Goal: Information Seeking & Learning: Check status

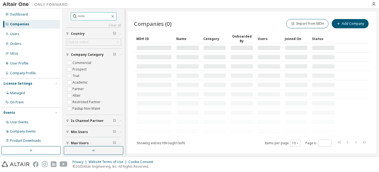
click at [94, 15] on input "text" at bounding box center [94, 16] width 33 height 5
paste input "**********"
type input "**********"
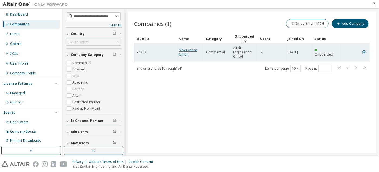
click at [182, 50] on link "Silver Atena GmbH" at bounding box center [188, 52] width 18 height 9
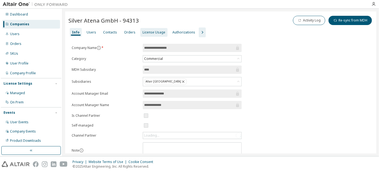
click at [151, 34] on div "License Usage" at bounding box center [154, 32] width 23 height 4
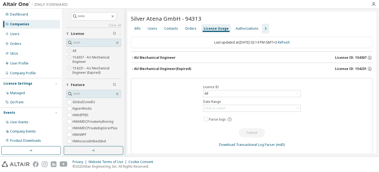
click at [145, 56] on div "AU Mechanical Engineer" at bounding box center [155, 57] width 42 height 4
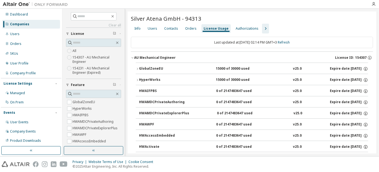
click at [143, 65] on button "GlobalZoneEU 15000 of 30000 used v25.0 Expire date: 2026-09-15" at bounding box center [252, 69] width 232 height 12
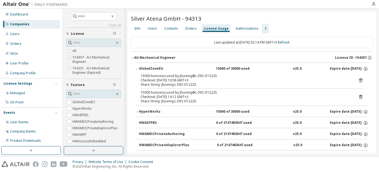
click at [143, 65] on button "GlobalZoneEU 15000 of 30000 used v25.0 Expire date: 2026-09-15" at bounding box center [252, 69] width 232 height 12
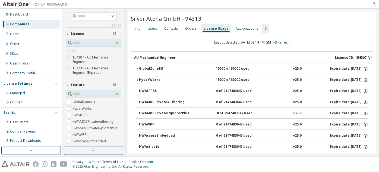
click at [262, 29] on icon "button" at bounding box center [265, 28] width 7 height 7
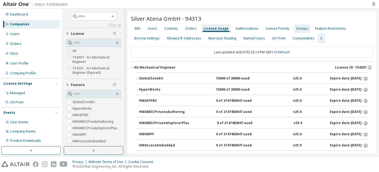
click at [294, 27] on div "Groups" at bounding box center [302, 28] width 16 height 9
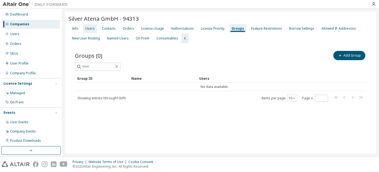
click at [93, 27] on div "Users" at bounding box center [90, 28] width 10 height 4
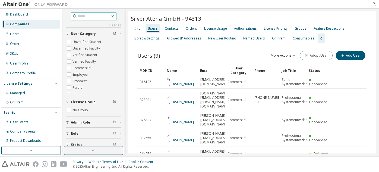
click at [84, 14] on input "text" at bounding box center [94, 16] width 33 height 5
paste input "**********"
type input "**********"
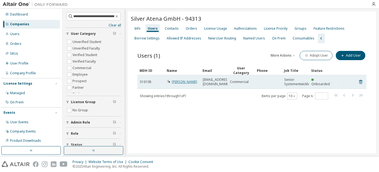
click at [173, 80] on link "Raphael Burgmair" at bounding box center [184, 81] width 25 height 5
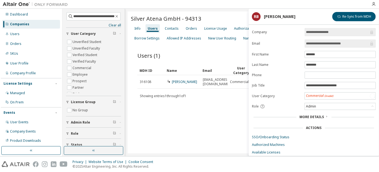
scroll to position [20, 0]
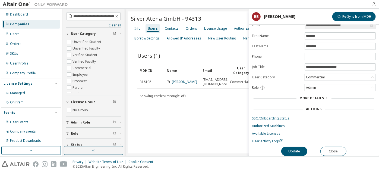
click at [274, 116] on link "SSO/Onboarding Status" at bounding box center [314, 118] width 124 height 4
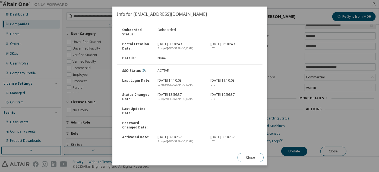
click at [308, 128] on div "true" at bounding box center [189, 86] width 379 height 172
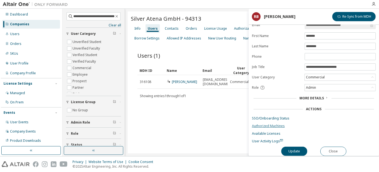
click at [283, 124] on link "Authorized Machines" at bounding box center [314, 126] width 124 height 4
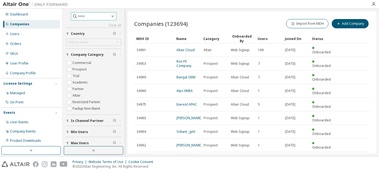
click at [100, 16] on input "text" at bounding box center [94, 16] width 33 height 5
paste input "**********"
type input "**********"
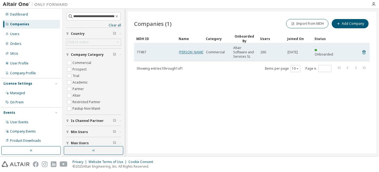
click at [180, 50] on link "Leonardo SpA" at bounding box center [191, 52] width 25 height 5
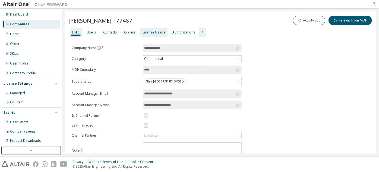
click at [157, 34] on div "License Usage" at bounding box center [154, 32] width 23 height 4
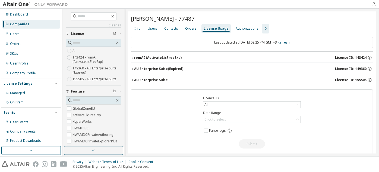
click at [151, 70] on div "AU Enterprise Suite (Expired)" at bounding box center [158, 69] width 49 height 4
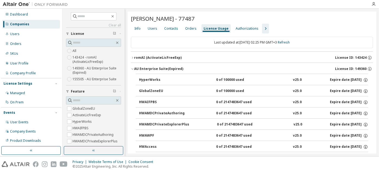
click at [151, 70] on div "AU Enterprise Suite (Expired)" at bounding box center [158, 69] width 49 height 4
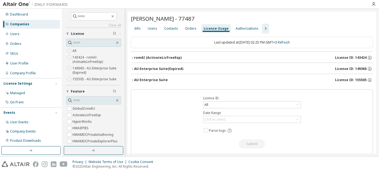
click at [151, 70] on div "AU Enterprise Suite (Expired)" at bounding box center [158, 69] width 49 height 4
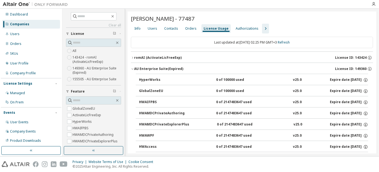
click at [151, 70] on div "AU Enterprise Suite (Expired)" at bounding box center [158, 69] width 49 height 4
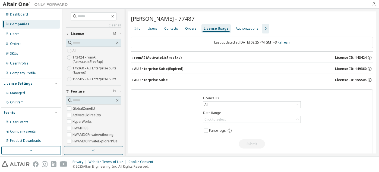
click at [151, 79] on div "AU Enterprise Suite" at bounding box center [151, 80] width 34 height 4
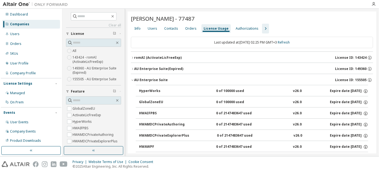
click at [151, 79] on div "AU Enterprise Suite" at bounding box center [151, 80] width 34 height 4
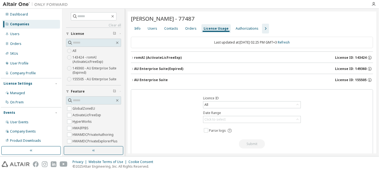
click at [151, 56] on div "romAI (ActivateLicFreeExp)" at bounding box center [158, 57] width 48 height 4
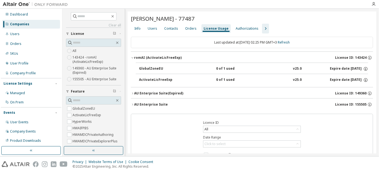
click at [151, 56] on div "romAI (ActivateLicFreeExp)" at bounding box center [158, 57] width 48 height 4
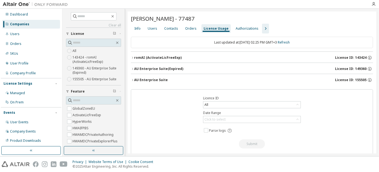
click at [132, 58] on icon "button" at bounding box center [132, 57] width 3 height 3
